Goal: Task Accomplishment & Management: Use online tool/utility

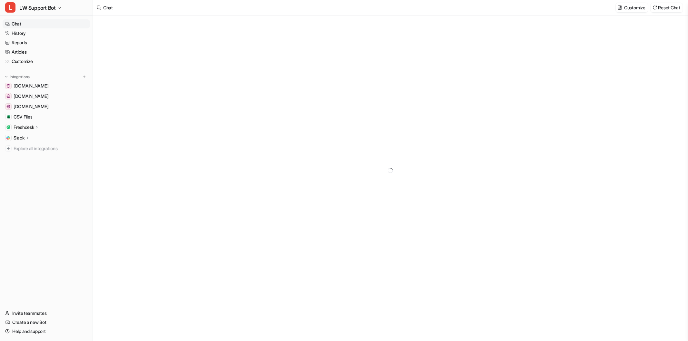
type textarea "**********"
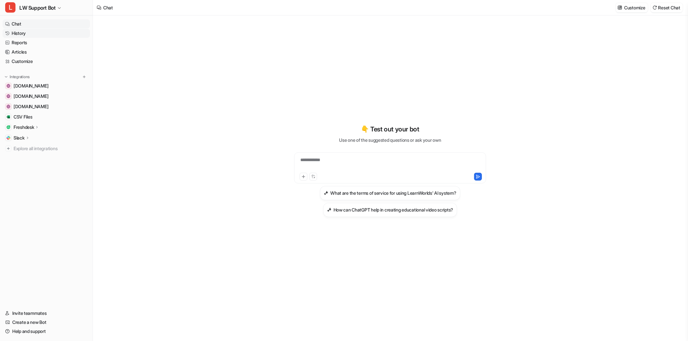
click at [34, 36] on link "History" at bounding box center [46, 33] width 87 height 9
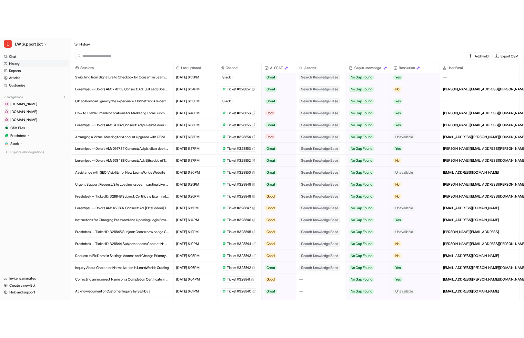
scroll to position [2074, 0]
